Goal: Task Accomplishment & Management: Manage account settings

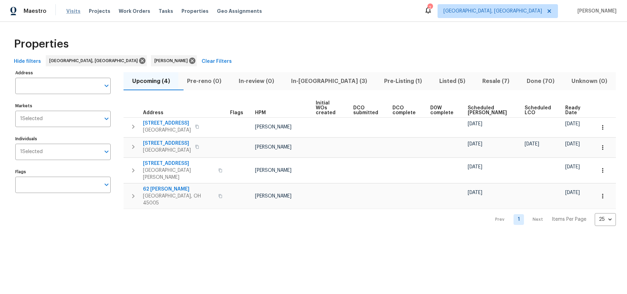
click at [71, 11] on span "Visits" at bounding box center [73, 11] width 14 height 7
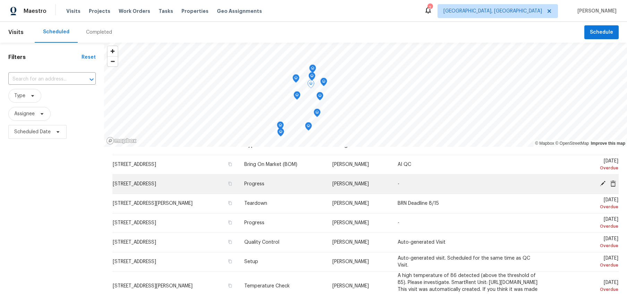
scroll to position [14, 0]
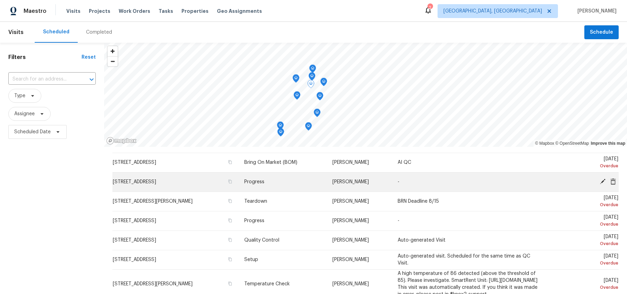
click at [603, 181] on icon at bounding box center [603, 182] width 6 height 6
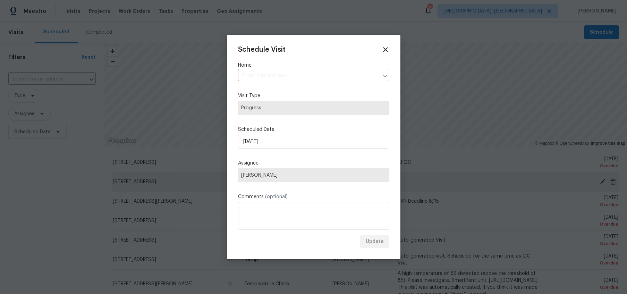
type input "[STREET_ADDRESS]"
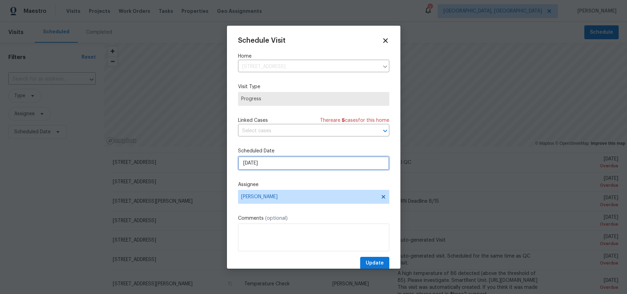
click at [331, 161] on input "[DATE]" at bounding box center [313, 163] width 151 height 14
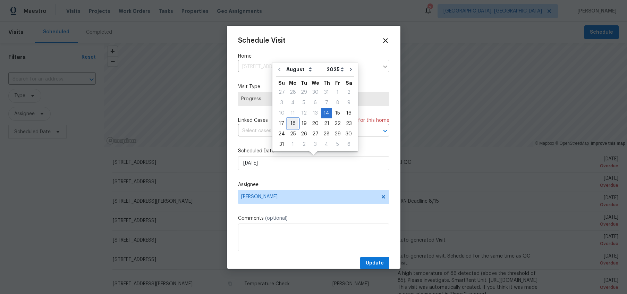
click at [295, 124] on div "18" at bounding box center [292, 124] width 11 height 10
type input "8/18/2025"
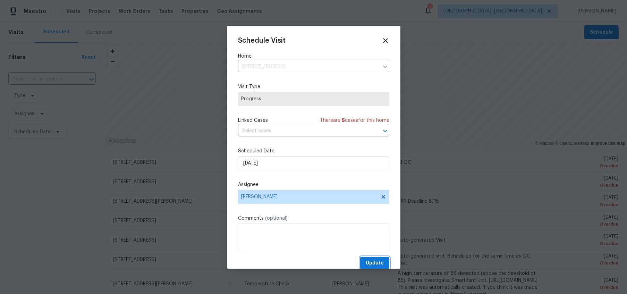
click at [375, 264] on span "Update" at bounding box center [375, 263] width 18 height 9
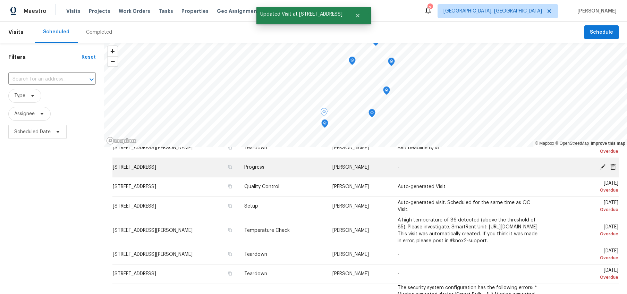
scroll to position [51, 0]
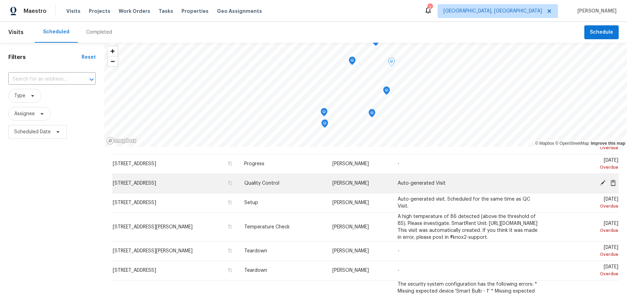
click at [601, 180] on icon at bounding box center [603, 183] width 6 height 6
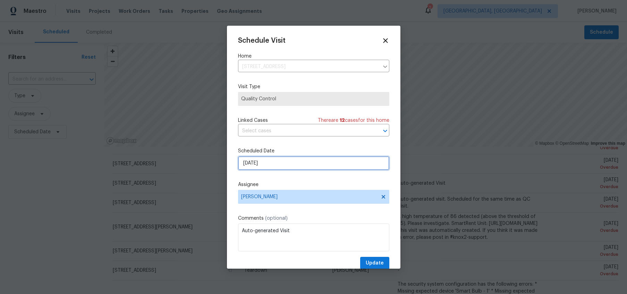
click at [341, 161] on input "[DATE]" at bounding box center [313, 163] width 151 height 14
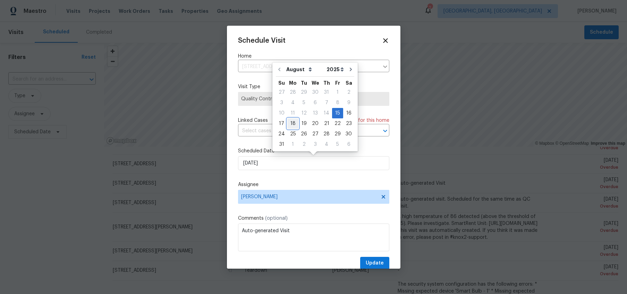
click at [294, 123] on div "18" at bounding box center [292, 124] width 11 height 10
type input "8/18/2025"
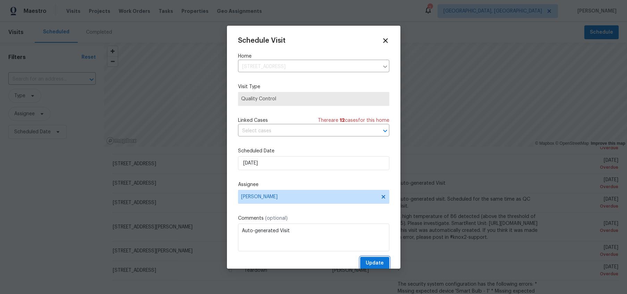
click at [371, 261] on span "Update" at bounding box center [375, 263] width 18 height 9
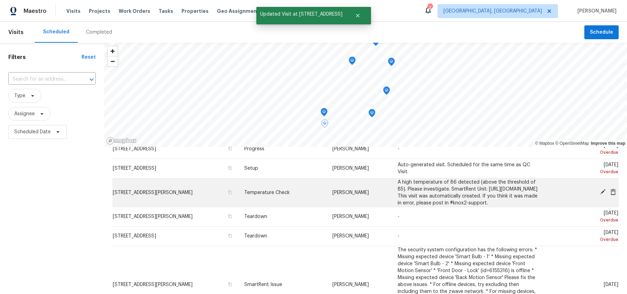
scroll to position [67, 0]
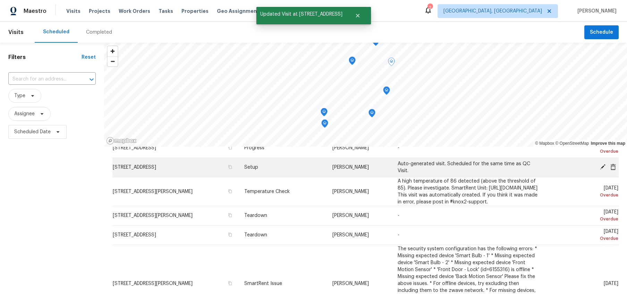
click at [607, 166] on span at bounding box center [603, 167] width 10 height 6
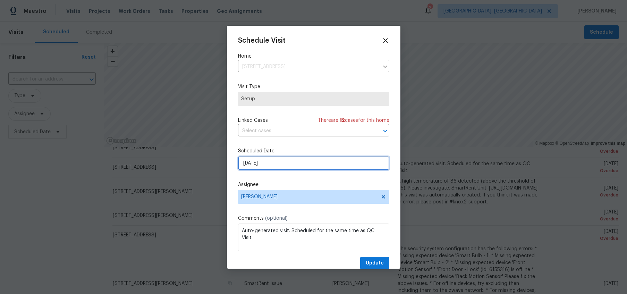
click at [282, 166] on input "[DATE]" at bounding box center [313, 163] width 151 height 14
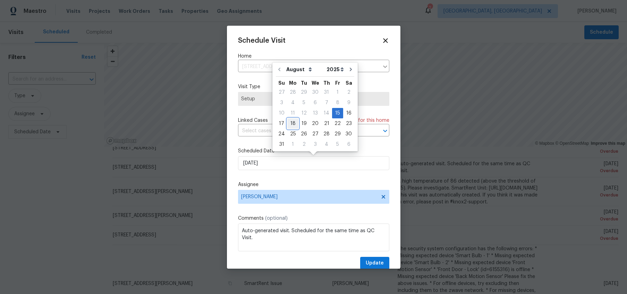
click at [294, 123] on div "18" at bounding box center [292, 124] width 11 height 10
type input "8/18/2025"
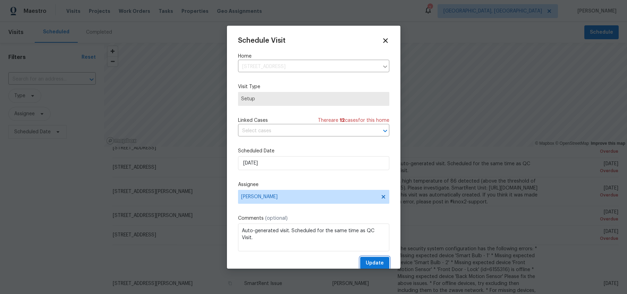
click at [376, 258] on button "Update" at bounding box center [374, 263] width 29 height 13
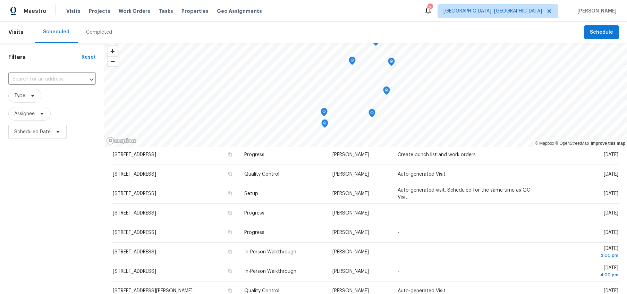
scroll to position [246, 0]
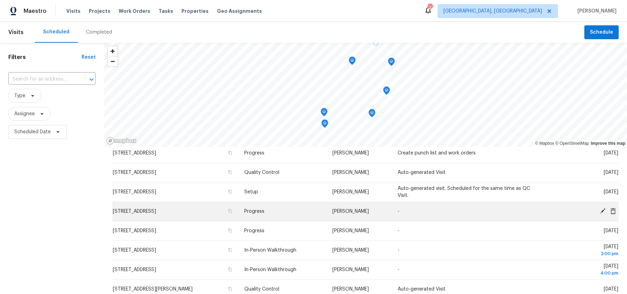
click at [156, 214] on span "591 Fox Run Pl, Monroe, OH 45050" at bounding box center [134, 211] width 43 height 5
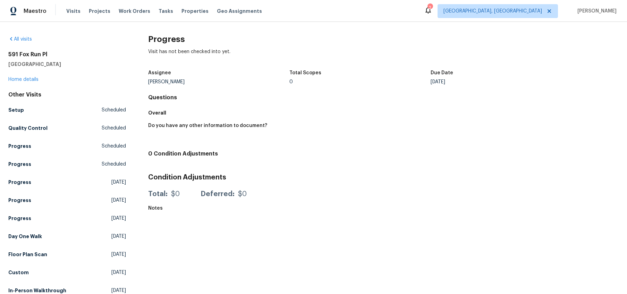
click at [27, 83] on div "All visits 591 Fox Run Pl Monroe, OH 45050 Home details Other Visits Setup Sche…" at bounding box center [67, 166] width 118 height 261
click at [35, 76] on div "591 Fox Run Pl Monroe, OH 45050 Home details" at bounding box center [67, 67] width 118 height 32
click at [34, 78] on link "Home details" at bounding box center [23, 79] width 30 height 5
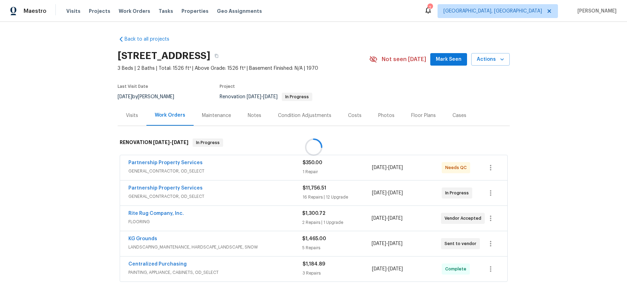
click at [253, 114] on div at bounding box center [313, 147] width 627 height 294
click at [253, 114] on div "Notes" at bounding box center [255, 115] width 14 height 7
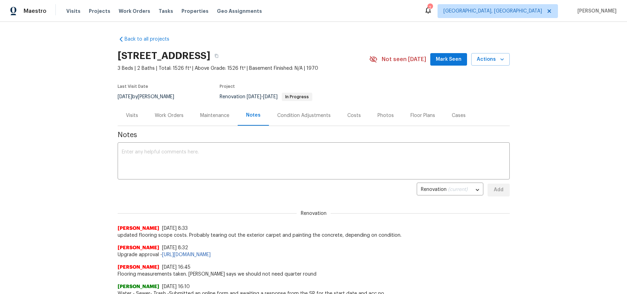
click at [218, 149] on div "x ​" at bounding box center [314, 161] width 392 height 35
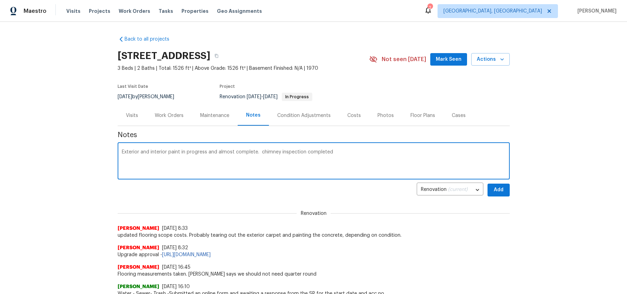
type textarea "Exterior and interior paint in progress and almost complete. chimney inspection…"
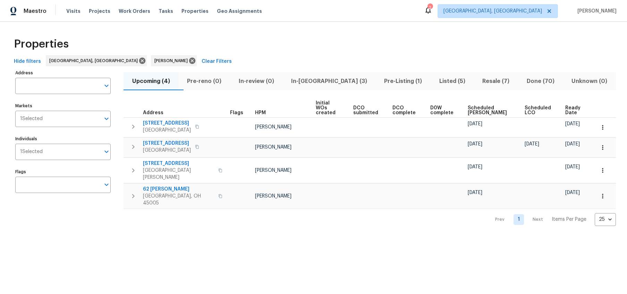
click at [333, 79] on span "In-[GEOGRAPHIC_DATA] (3)" at bounding box center [329, 81] width 85 height 10
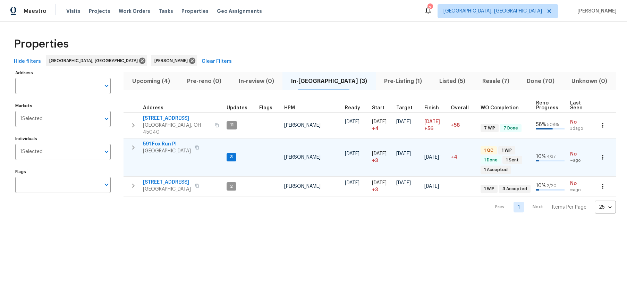
click at [175, 148] on span "Monroe, OH 45050" at bounding box center [167, 151] width 48 height 7
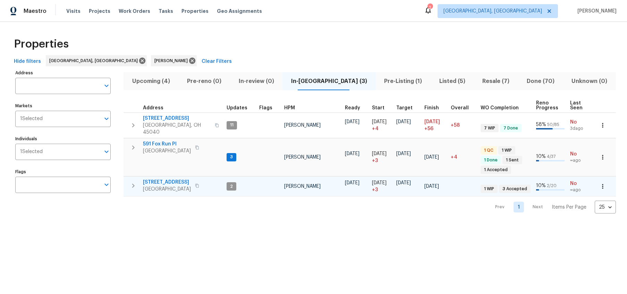
click at [160, 186] on span "Cincinnati, OH 45251" at bounding box center [167, 189] width 48 height 7
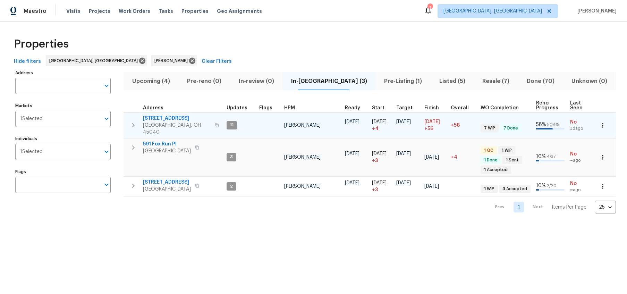
click at [169, 121] on span "5375 Wandering Way" at bounding box center [177, 118] width 68 height 7
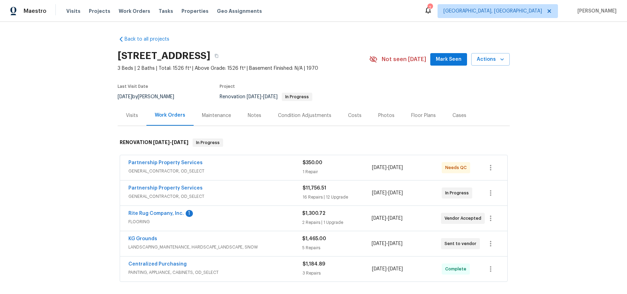
click at [154, 208] on div "Rite Rug Company, Inc. 1 FLOORING $1,300.72 2 Repairs | 1 Upgrade [DATE] - [DAT…" at bounding box center [313, 218] width 387 height 25
click at [255, 115] on div "Notes" at bounding box center [255, 115] width 14 height 7
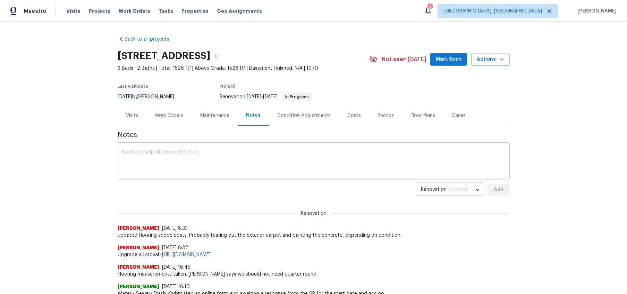
click at [189, 177] on div "x ​" at bounding box center [314, 161] width 392 height 35
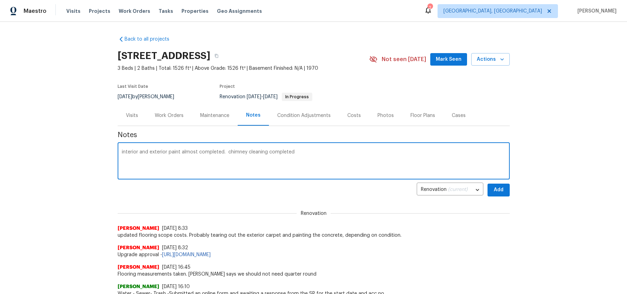
type textarea "interior and exterior paint almost completed. chimney cleaning completed"
click at [495, 192] on span "Add" at bounding box center [498, 190] width 11 height 9
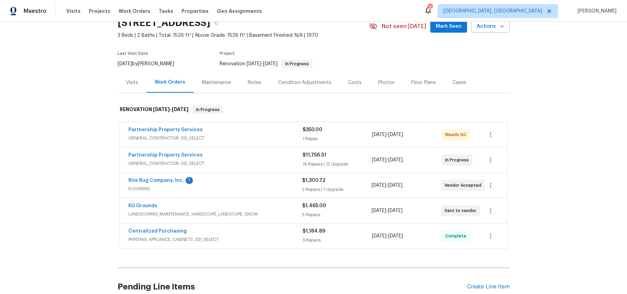
scroll to position [33, 0]
click at [144, 175] on div "Rite Rug Company, Inc. 1 FLOORING $1,300.72 2 Repairs | 1 Upgrade [DATE] - [DAT…" at bounding box center [313, 185] width 387 height 25
click at [146, 180] on link "Rite Rug Company, Inc." at bounding box center [156, 180] width 56 height 5
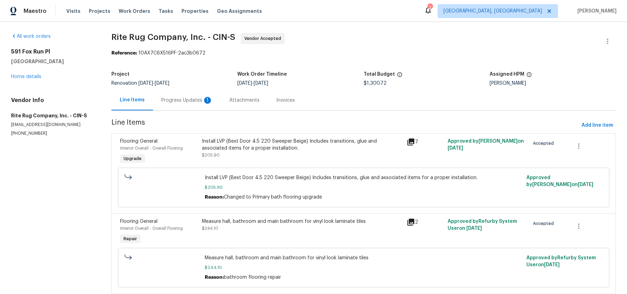
click at [200, 97] on div "Progress Updates 1" at bounding box center [186, 100] width 51 height 7
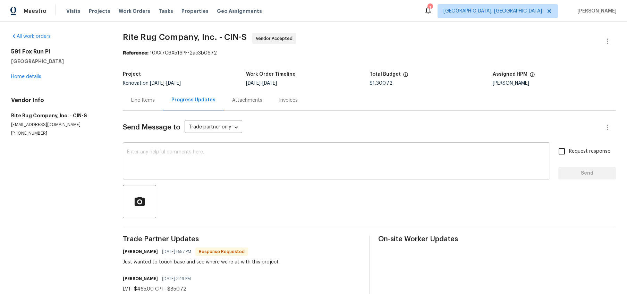
click at [191, 150] on textarea at bounding box center [336, 162] width 419 height 24
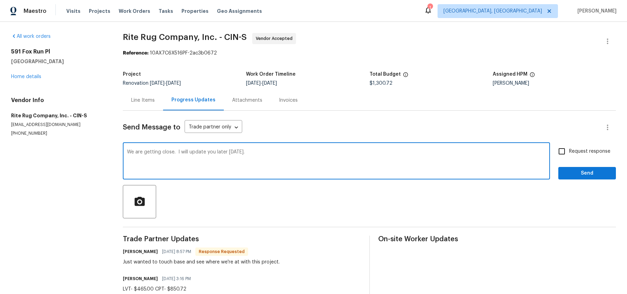
type textarea "We are getting close. I will update you later today."
click at [571, 176] on span "Send" at bounding box center [587, 173] width 47 height 9
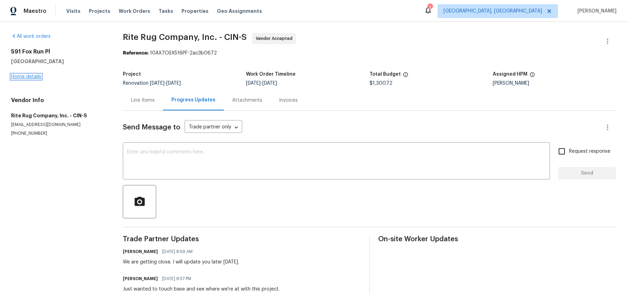
click at [30, 77] on link "Home details" at bounding box center [26, 76] width 30 height 5
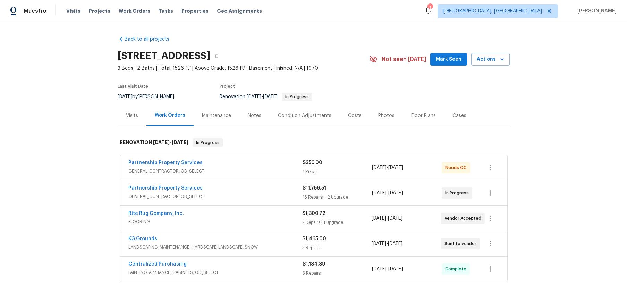
click at [180, 167] on div "Partnership Property Services" at bounding box center [215, 163] width 174 height 8
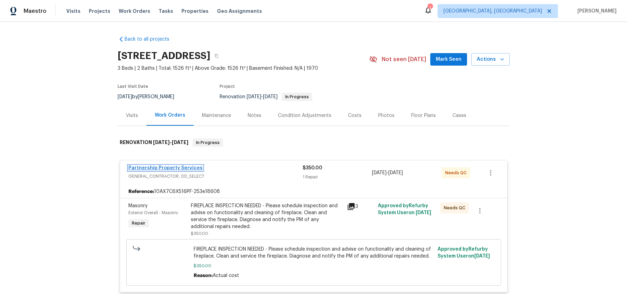
click at [197, 168] on link "Partnership Property Services" at bounding box center [165, 168] width 74 height 5
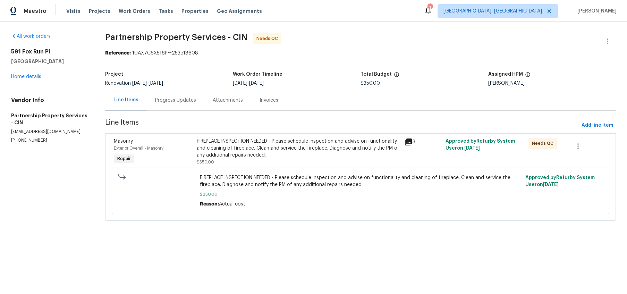
click at [346, 151] on div "FIREPLACE INSPECTION NEEDED - Please schedule inspection and advise on function…" at bounding box center [298, 148] width 203 height 21
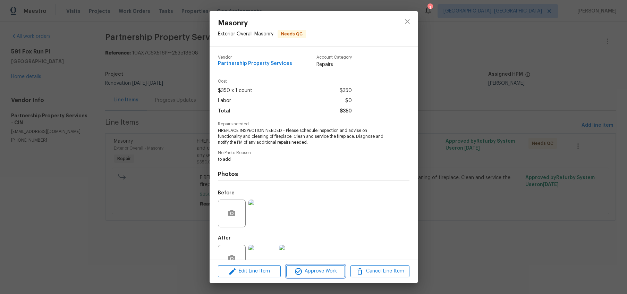
click at [338, 274] on span "Approve Work" at bounding box center [315, 271] width 54 height 9
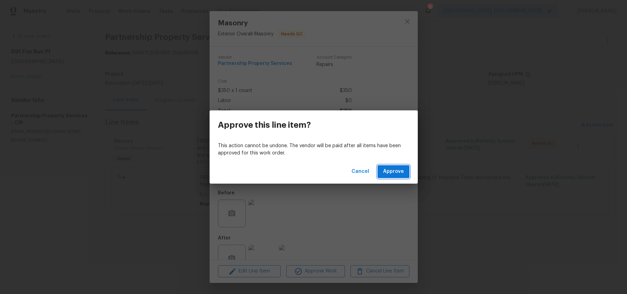
click at [390, 171] on span "Approve" at bounding box center [393, 171] width 21 height 9
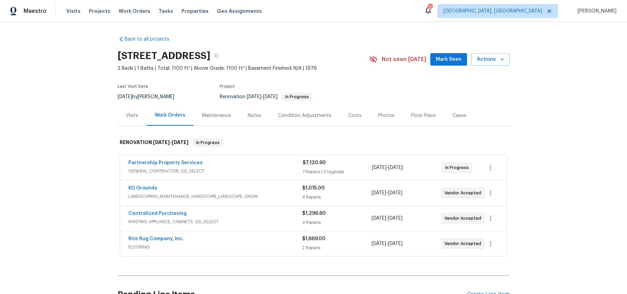
click at [248, 117] on div "Notes" at bounding box center [255, 115] width 14 height 7
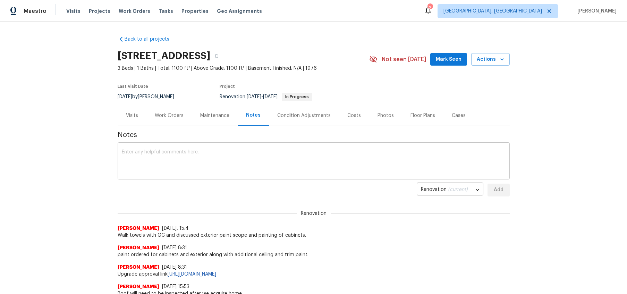
click at [189, 166] on textarea at bounding box center [314, 162] width 384 height 24
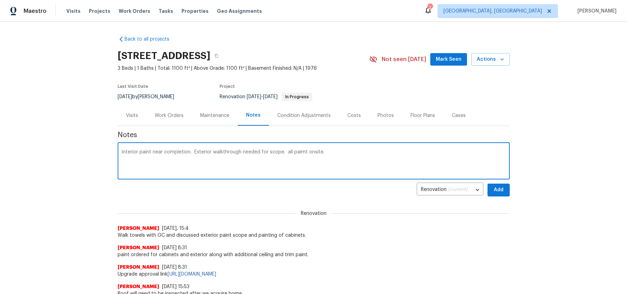
type textarea "interior paint near completion. Exterior walkthrough needed for scope. all paim…"
click at [488, 194] on button "Add" at bounding box center [499, 190] width 22 height 13
